Goal: Task Accomplishment & Management: Use online tool/utility

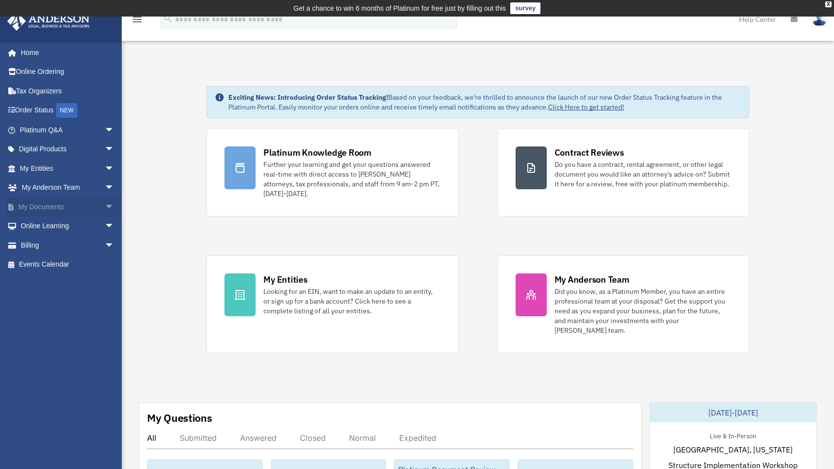
click at [105, 205] on span "arrow_drop_down" at bounding box center [114, 207] width 19 height 20
click at [42, 223] on link "Box" at bounding box center [71, 226] width 115 height 19
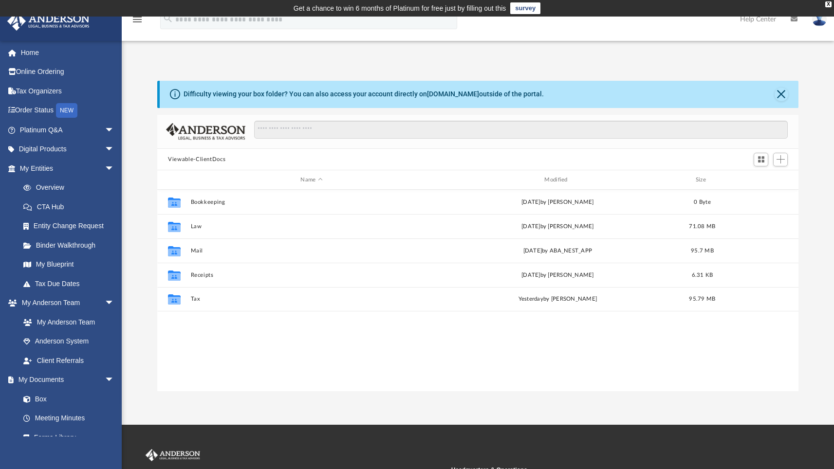
scroll to position [214, 634]
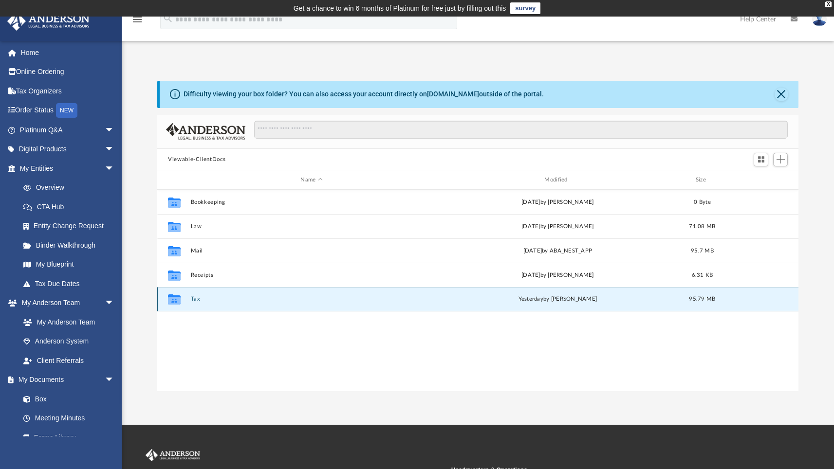
click at [196, 300] on button "Tax" at bounding box center [312, 299] width 242 height 6
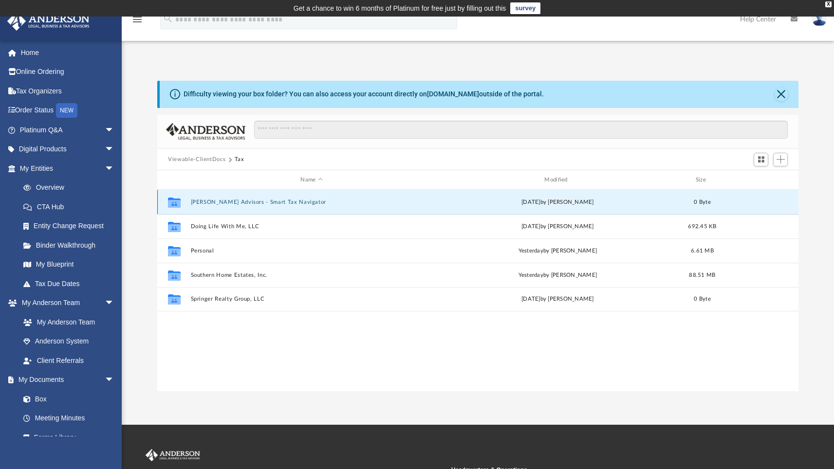
click at [227, 199] on button "[PERSON_NAME] Advisors - Smart Tax Navigator" at bounding box center [312, 202] width 242 height 6
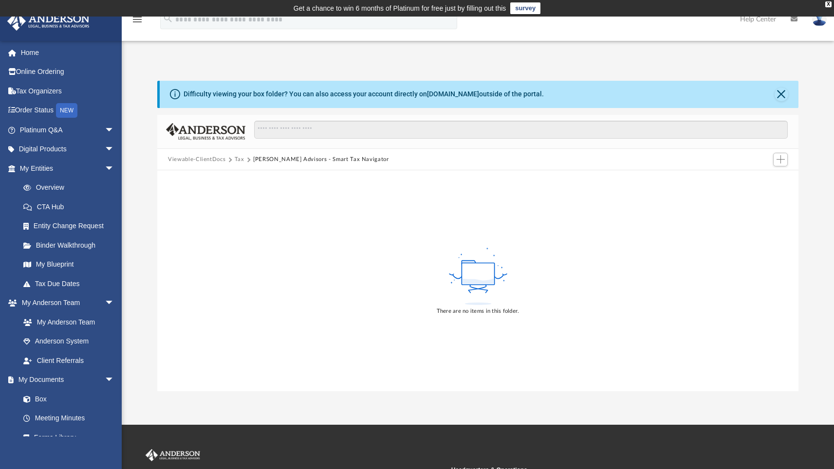
click at [301, 249] on div "There are no items in this folder." at bounding box center [477, 280] width 641 height 221
click at [782, 159] on span "Add" at bounding box center [780, 159] width 8 height 8
click at [762, 179] on li "Upload" at bounding box center [766, 179] width 31 height 10
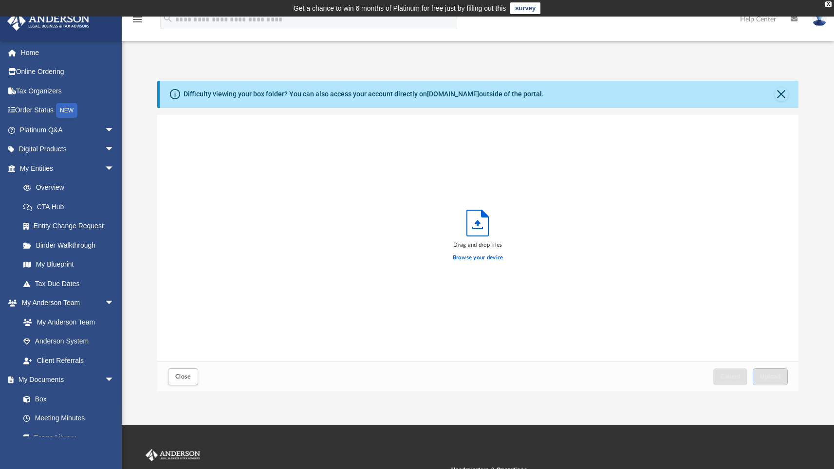
scroll to position [239, 634]
click at [469, 259] on label "Browse your device" at bounding box center [478, 258] width 51 height 9
click at [0, 0] on input "Browse your device" at bounding box center [0, 0] width 0 height 0
click at [764, 377] on span "Upload" at bounding box center [770, 377] width 20 height 6
click at [184, 375] on span "Close" at bounding box center [183, 377] width 16 height 6
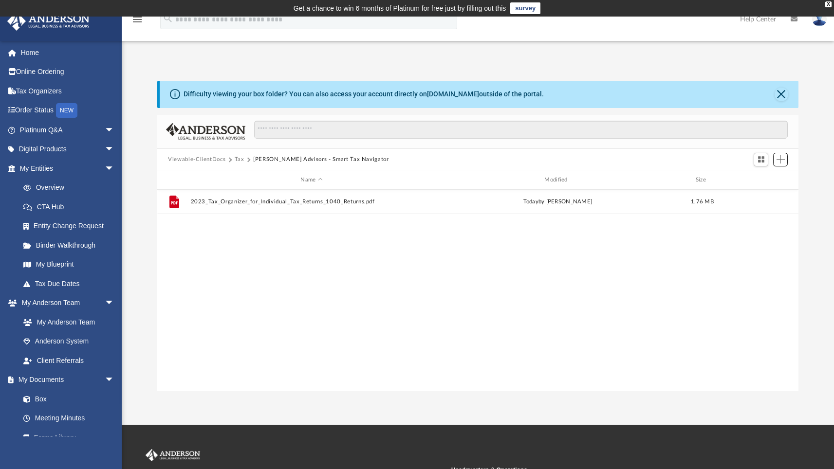
scroll to position [214, 634]
click at [238, 158] on button "Tax" at bounding box center [240, 159] width 10 height 9
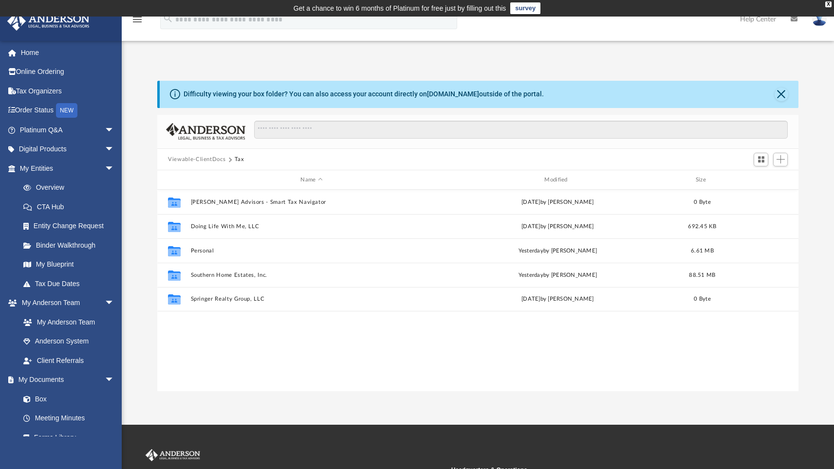
click at [212, 159] on button "Viewable-ClientDocs" at bounding box center [196, 159] width 57 height 9
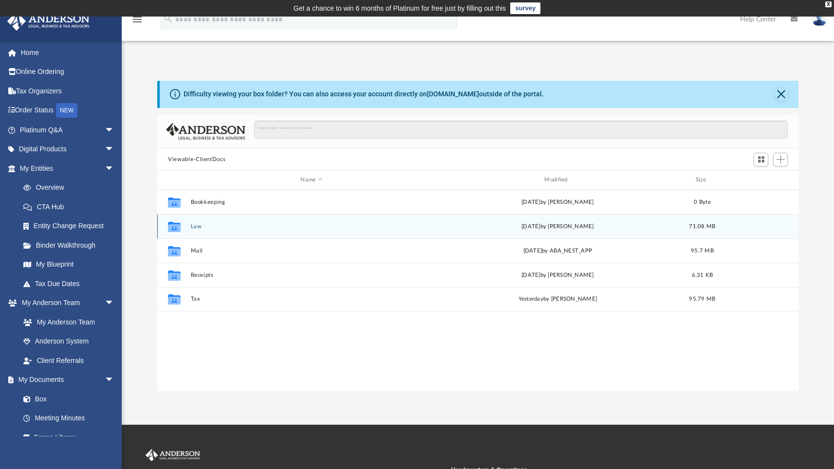
click at [196, 222] on div "Collaborated Folder Law [DATE] by [PERSON_NAME] 71.08 MB" at bounding box center [477, 226] width 641 height 24
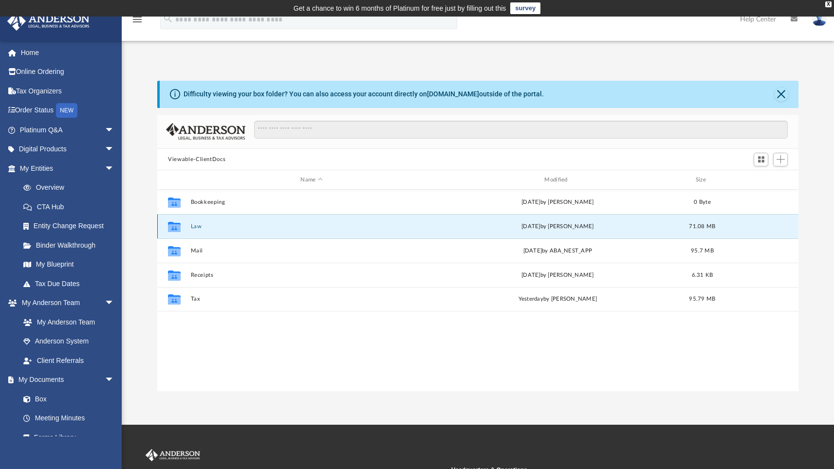
click at [196, 225] on button "Law" at bounding box center [312, 226] width 242 height 6
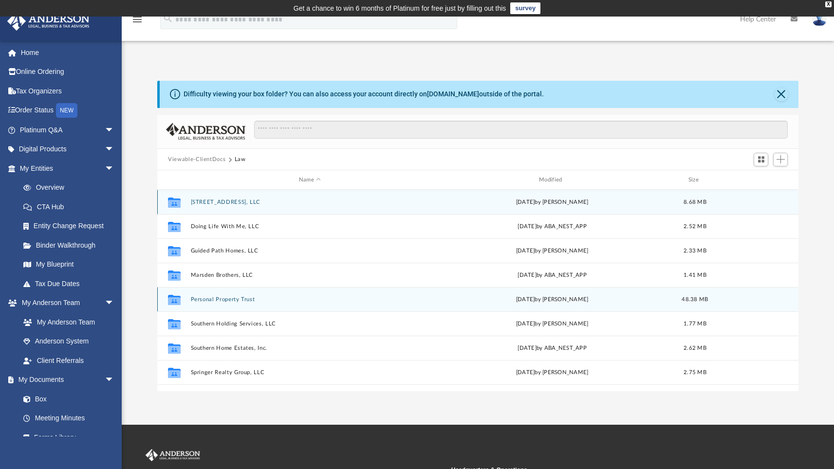
scroll to position [17, 0]
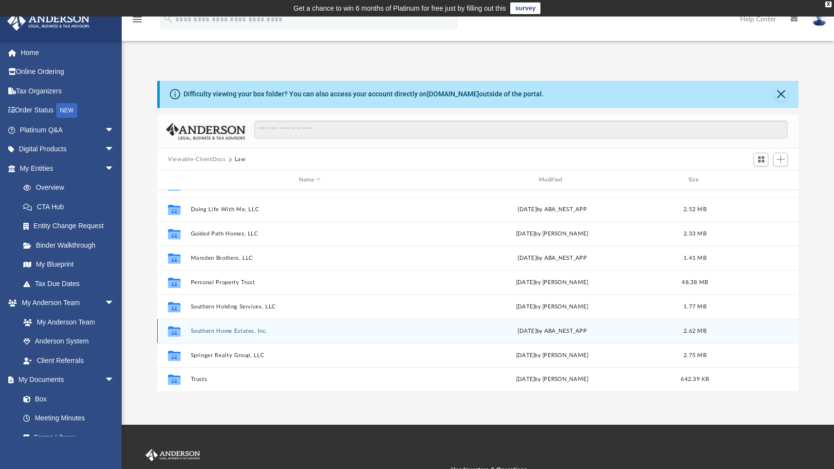
click at [234, 330] on button "Southern Home Estates, Inc." at bounding box center [310, 331] width 238 height 6
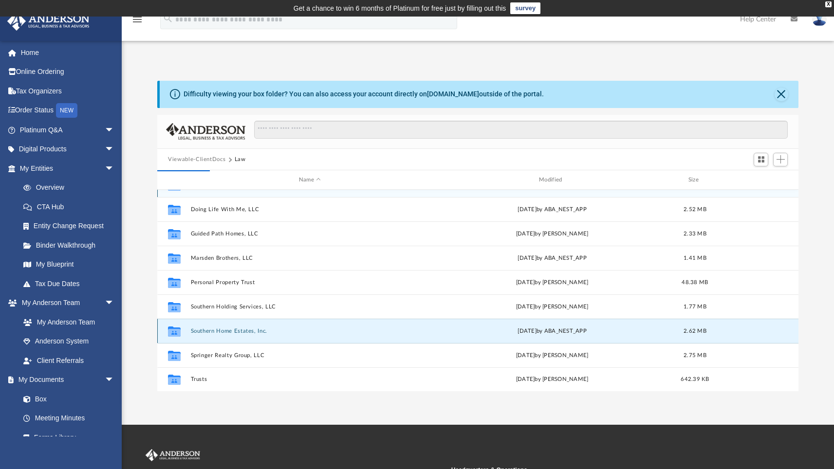
scroll to position [0, 0]
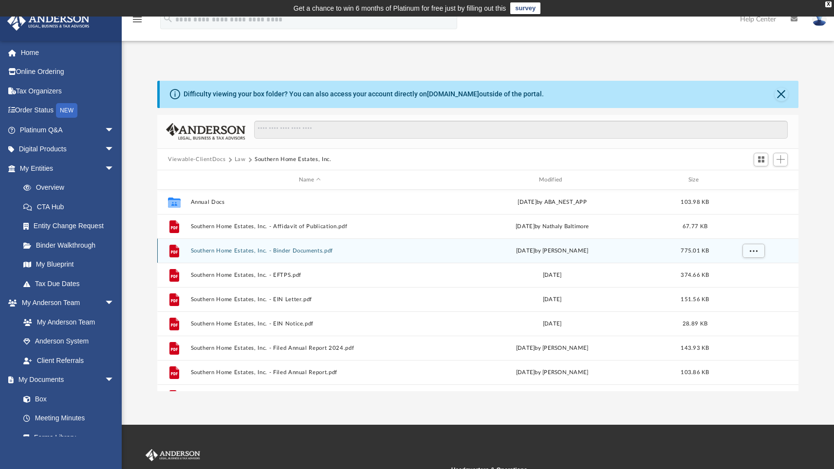
click at [287, 249] on button "Southern Home Estates, Inc. - Binder Documents.pdf" at bounding box center [310, 251] width 238 height 6
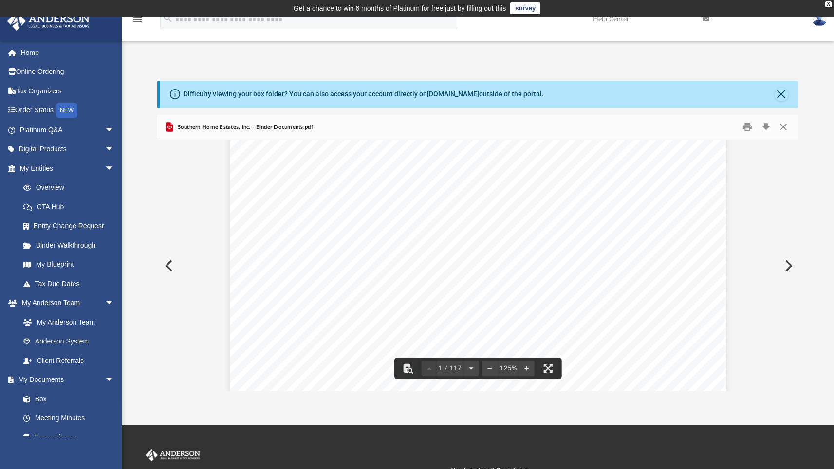
scroll to position [238, 0]
click at [440, 260] on span "[DATE]. Additionally, the first year’s report is due [DATE] of incorporation." at bounding box center [432, 259] width 289 height 9
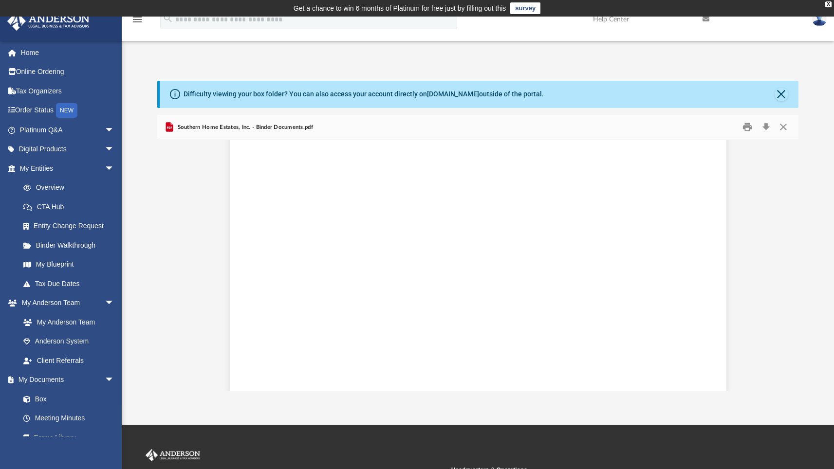
scroll to position [0, 0]
click at [781, 95] on button "Close" at bounding box center [781, 95] width 14 height 14
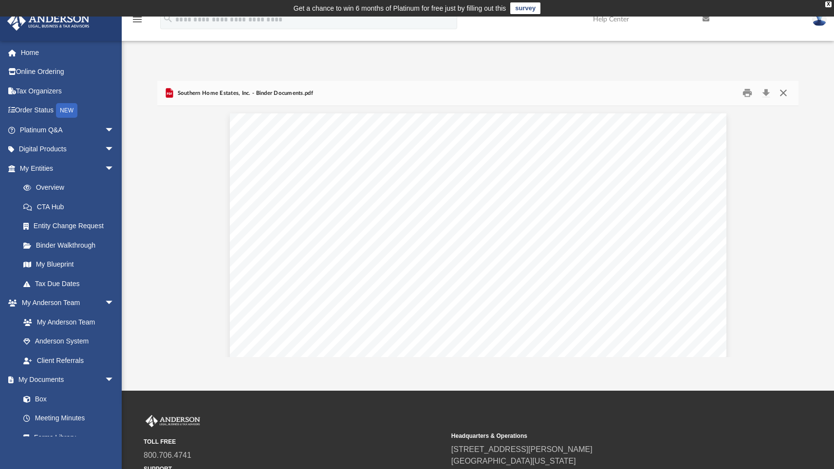
click at [783, 93] on button "Close" at bounding box center [783, 93] width 18 height 15
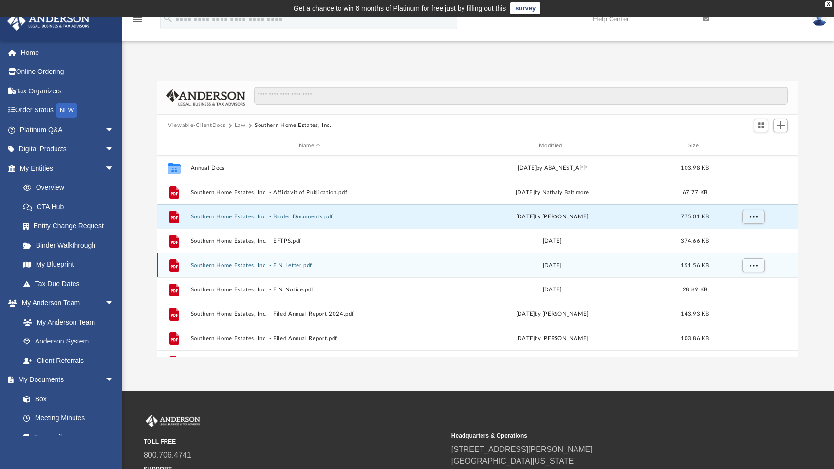
click at [272, 263] on button "Southern Home Estates, Inc. - EIN Letter.pdf" at bounding box center [310, 265] width 238 height 6
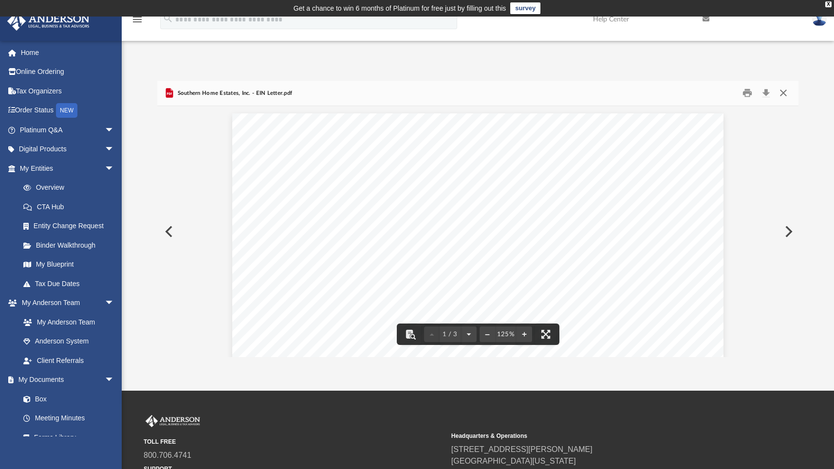
click at [780, 92] on button "Close" at bounding box center [783, 93] width 18 height 15
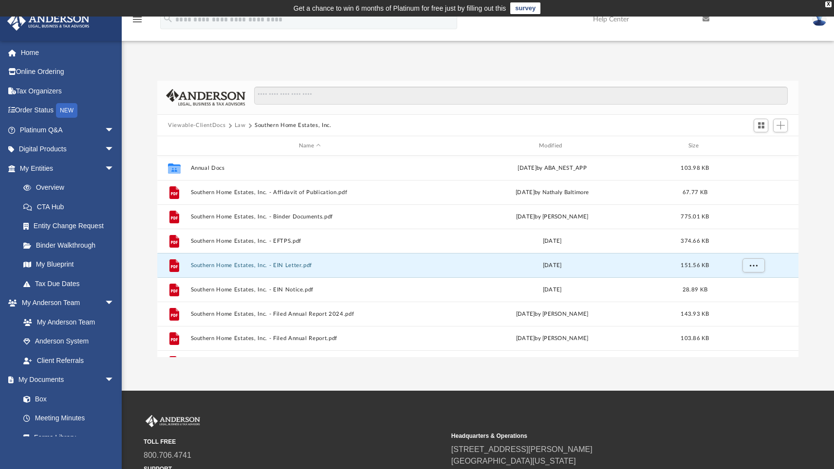
click at [212, 123] on button "Viewable-ClientDocs" at bounding box center [196, 125] width 57 height 9
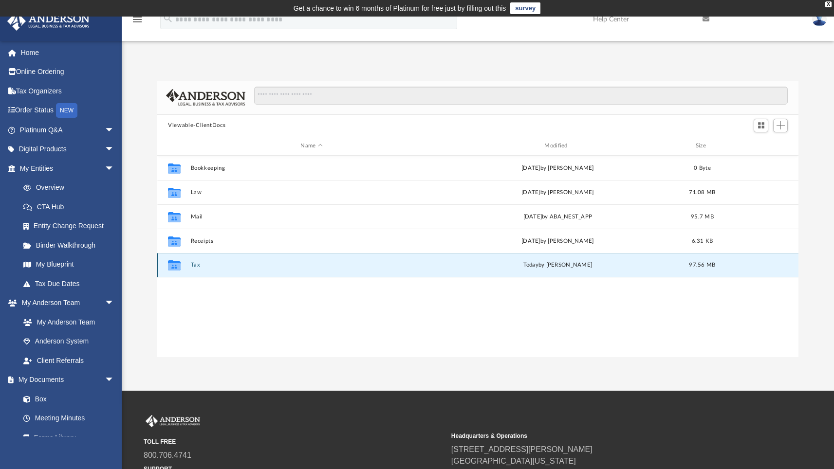
click at [195, 264] on button "Tax" at bounding box center [312, 265] width 242 height 6
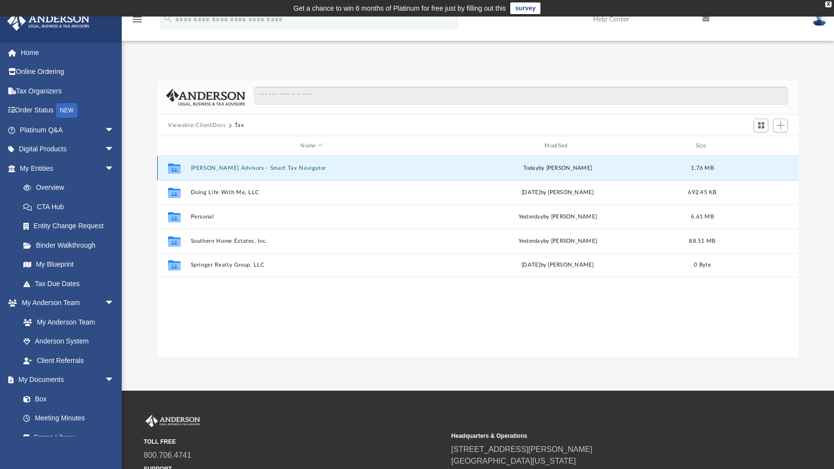
click at [234, 168] on button "[PERSON_NAME] Advisors - Smart Tax Navigator" at bounding box center [312, 168] width 242 height 6
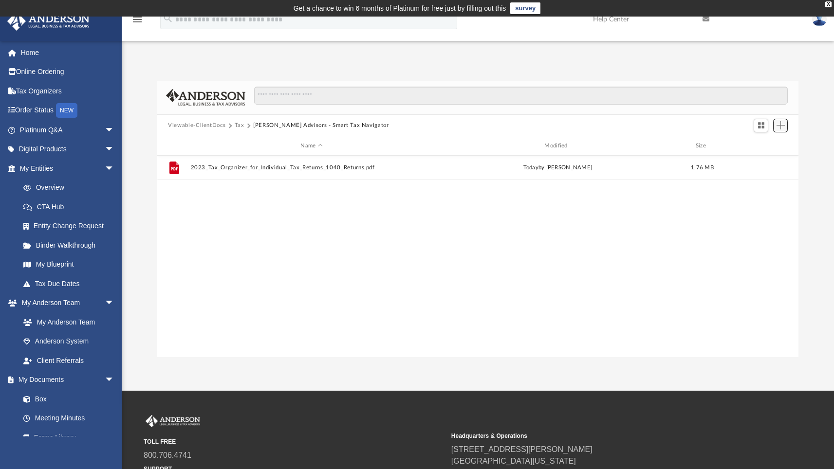
click at [780, 126] on span "Add" at bounding box center [780, 125] width 8 height 8
click at [760, 146] on li "Upload" at bounding box center [766, 145] width 31 height 10
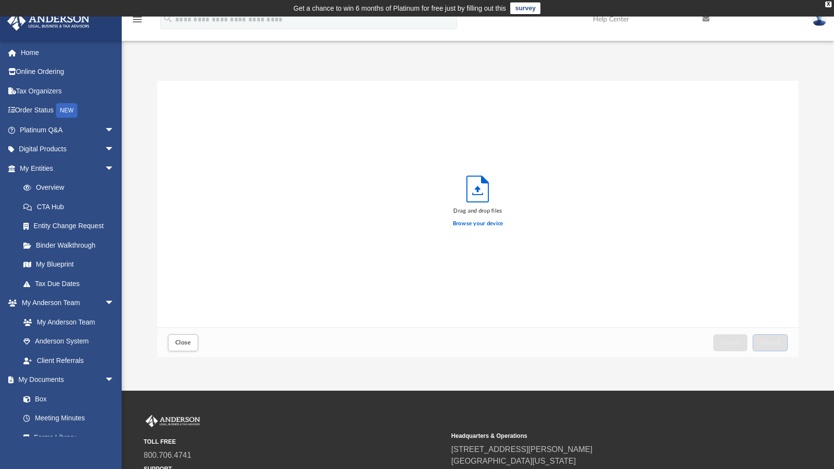
scroll to position [239, 634]
click at [471, 225] on label "Browse your device" at bounding box center [478, 223] width 51 height 9
click at [0, 0] on input "Browse your device" at bounding box center [0, 0] width 0 height 0
click at [766, 340] on span "Upload" at bounding box center [770, 343] width 20 height 6
click at [176, 345] on span "Close" at bounding box center [183, 343] width 16 height 6
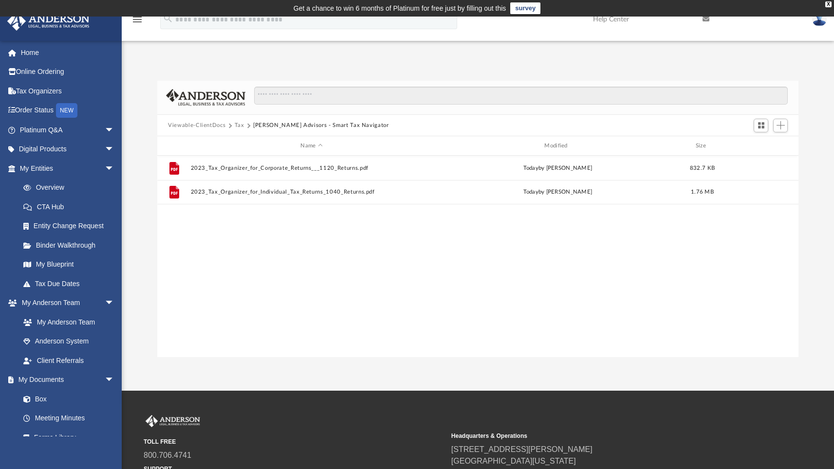
click at [464, 274] on div "File 2023_Tax_Organizer_for_Corporate_Returns___1120_Returns.pdf [DATE] by [PER…" at bounding box center [477, 257] width 641 height 202
